Goal: Task Accomplishment & Management: Use online tool/utility

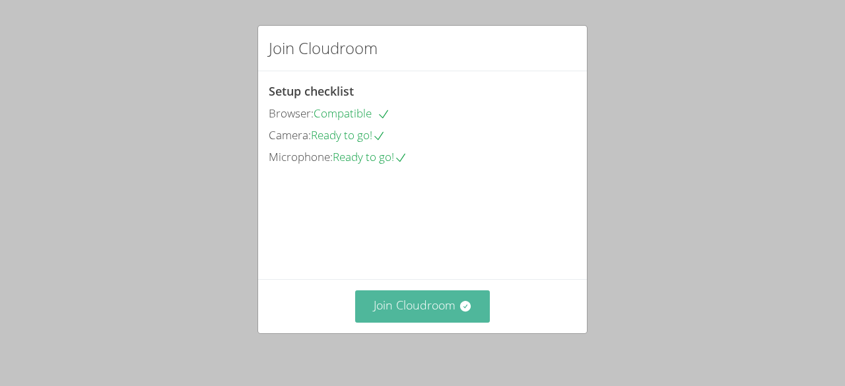
click at [405, 314] on button "Join Cloudroom" at bounding box center [422, 307] width 135 height 32
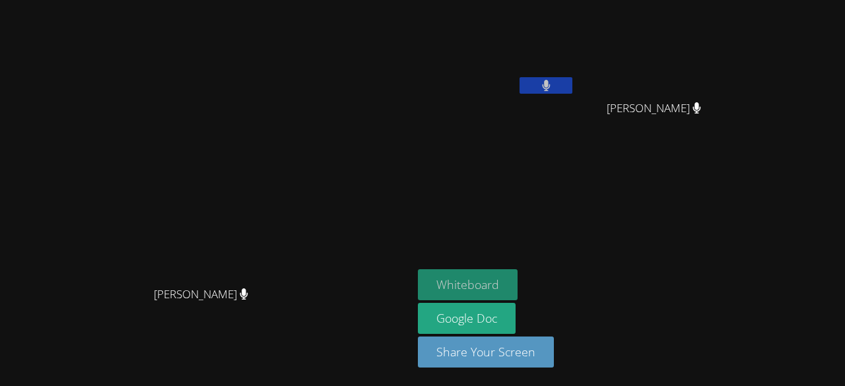
click at [497, 289] on button "Whiteboard" at bounding box center [468, 284] width 100 height 31
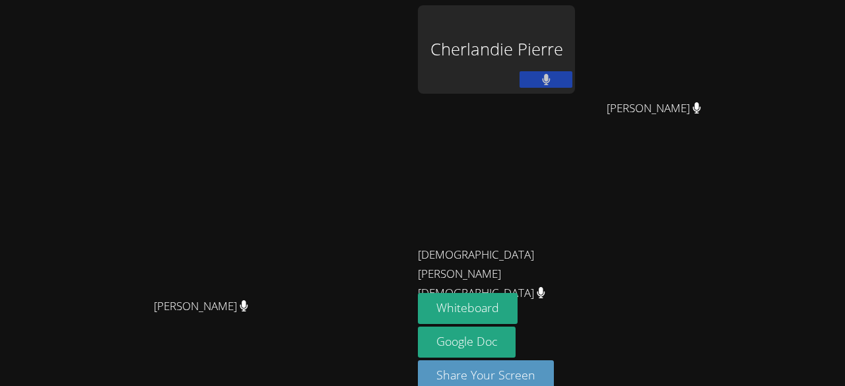
click at [546, 83] on icon at bounding box center [546, 79] width 8 height 11
click at [540, 83] on icon at bounding box center [547, 79] width 14 height 11
click at [537, 80] on button at bounding box center [546, 79] width 53 height 17
click at [543, 83] on icon at bounding box center [547, 79] width 14 height 11
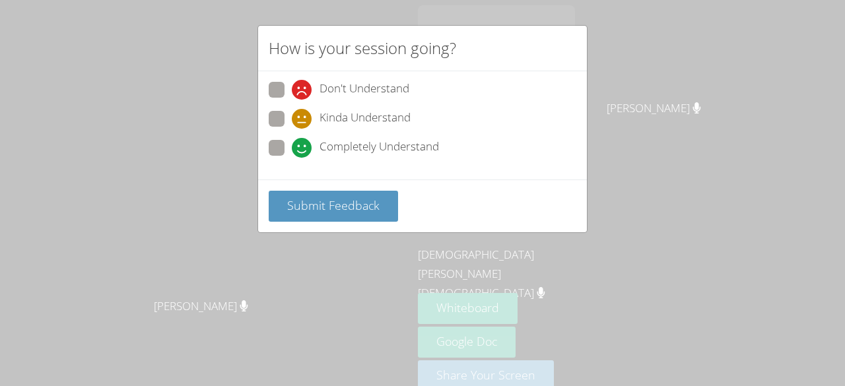
click at [292, 158] on span at bounding box center [292, 158] width 0 height 0
click at [292, 143] on input "Completely Understand" at bounding box center [297, 145] width 11 height 11
radio input "true"
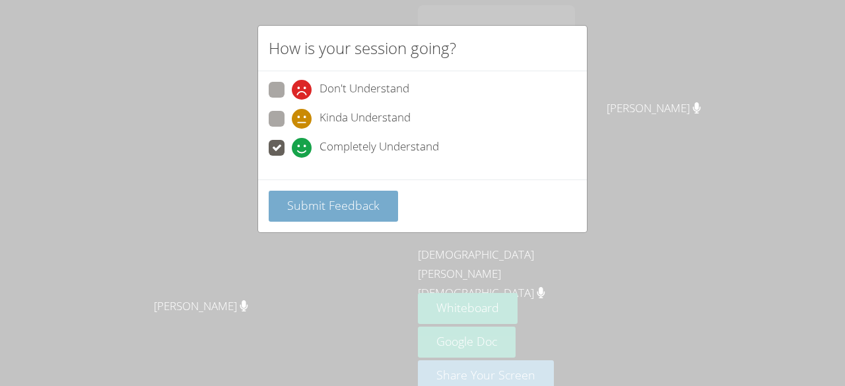
click at [288, 215] on button "Submit Feedback" at bounding box center [333, 206] width 129 height 31
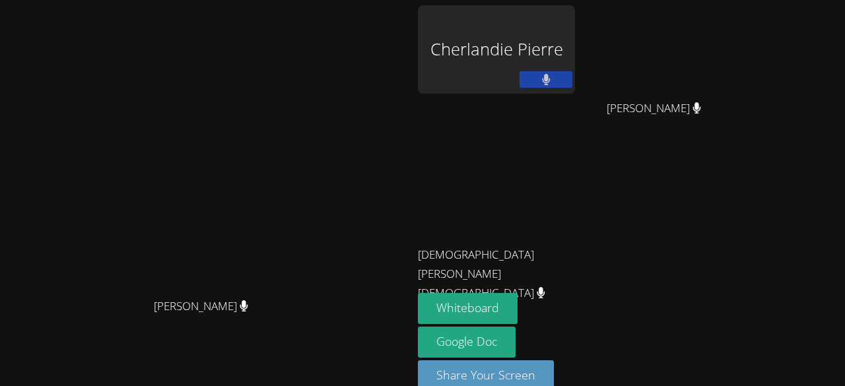
click at [615, 308] on div "Whiteboard Google Doc Share Your Screen" at bounding box center [578, 347] width 320 height 109
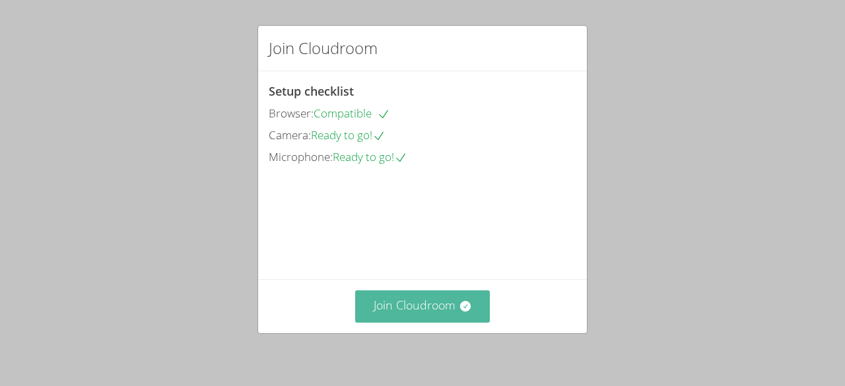
click at [433, 318] on button "Join Cloudroom" at bounding box center [422, 307] width 135 height 32
